Goal: Task Accomplishment & Management: Complete application form

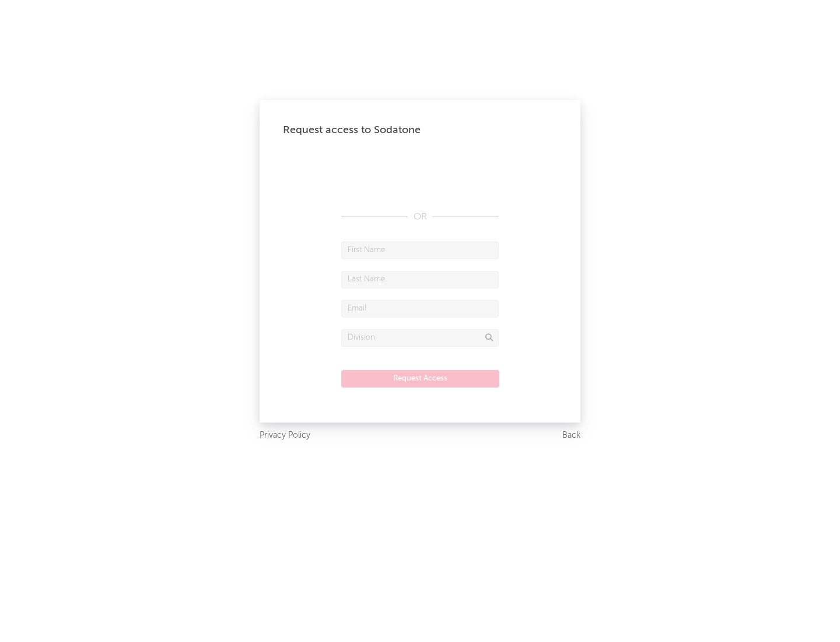
click at [420, 250] on input "text" at bounding box center [420, 251] width 158 height 18
type input "[PERSON_NAME]"
click at [420, 279] on input "text" at bounding box center [420, 280] width 158 height 18
type input "[PERSON_NAME]"
click at [420, 308] on input "text" at bounding box center [420, 309] width 158 height 18
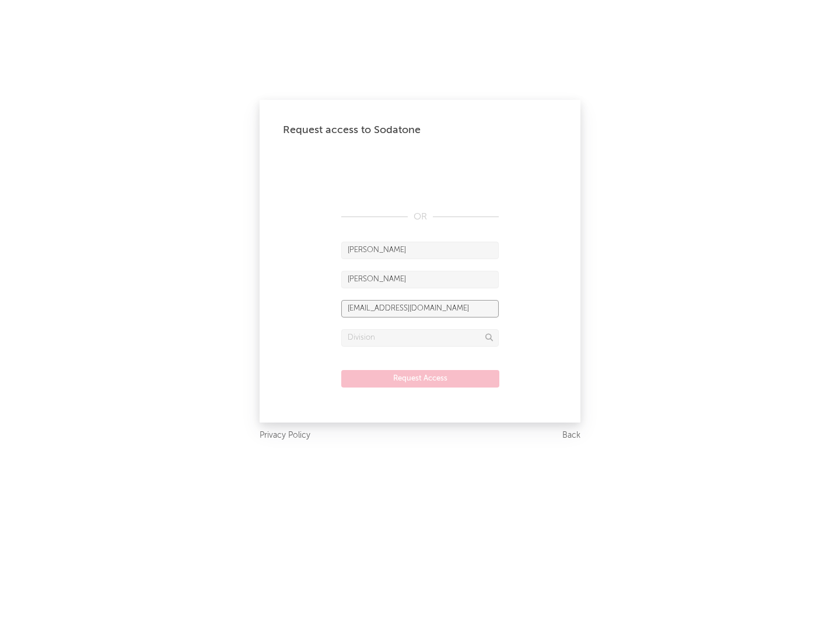
type input "[EMAIL_ADDRESS][DOMAIN_NAME]"
click at [420, 337] on input "text" at bounding box center [420, 338] width 158 height 18
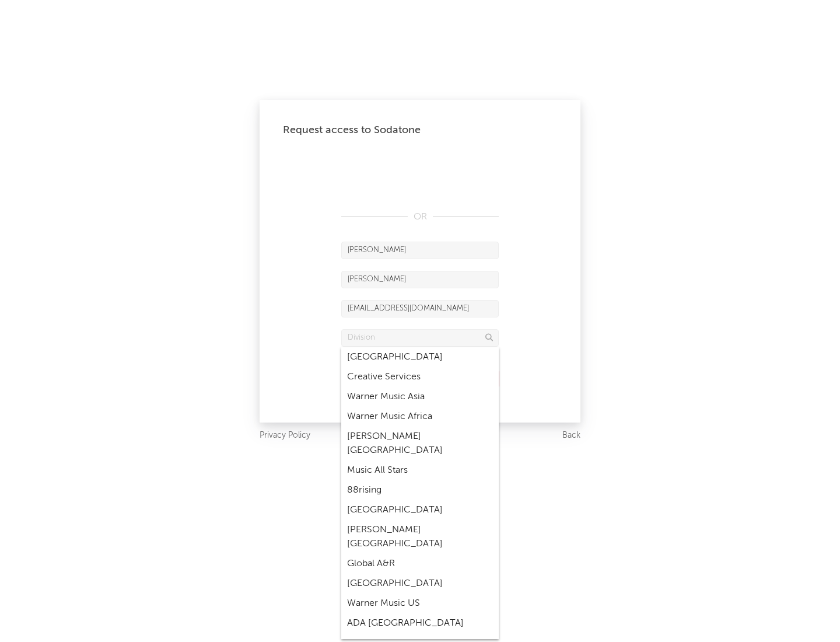
click at [420, 460] on div "Music All Stars" at bounding box center [420, 470] width 158 height 20
type input "Music All Stars"
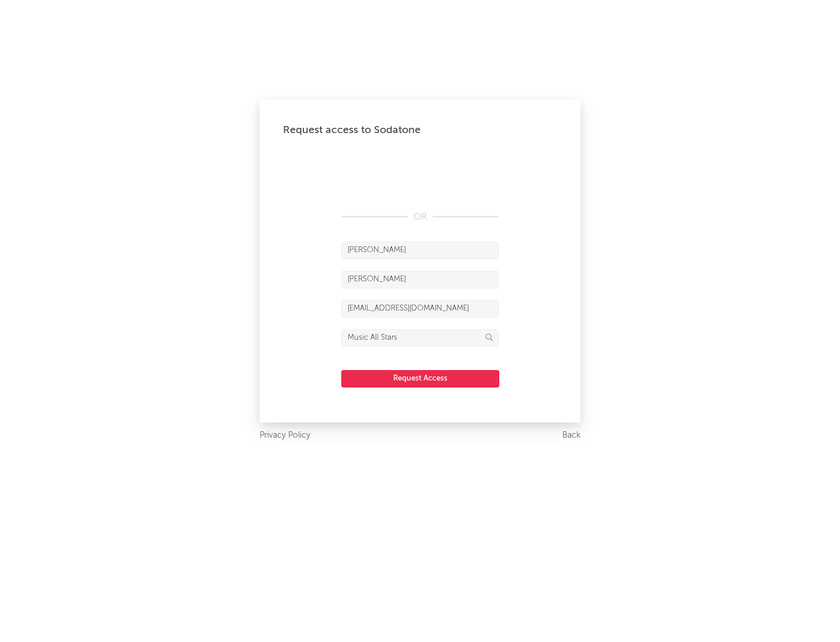
click at [420, 378] on button "Request Access" at bounding box center [420, 379] width 158 height 18
